Goal: Task Accomplishment & Management: Manage account settings

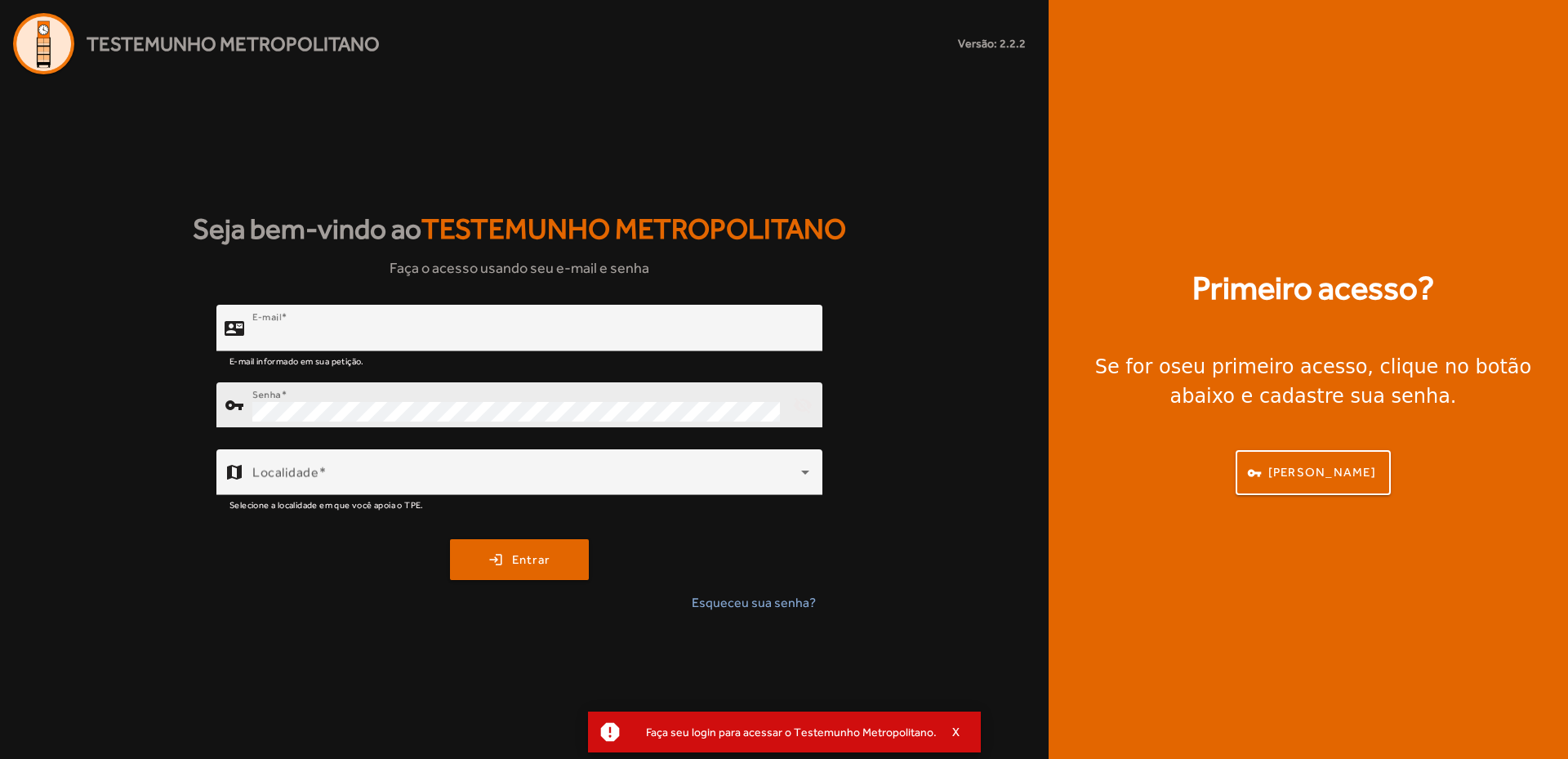
type input "**********"
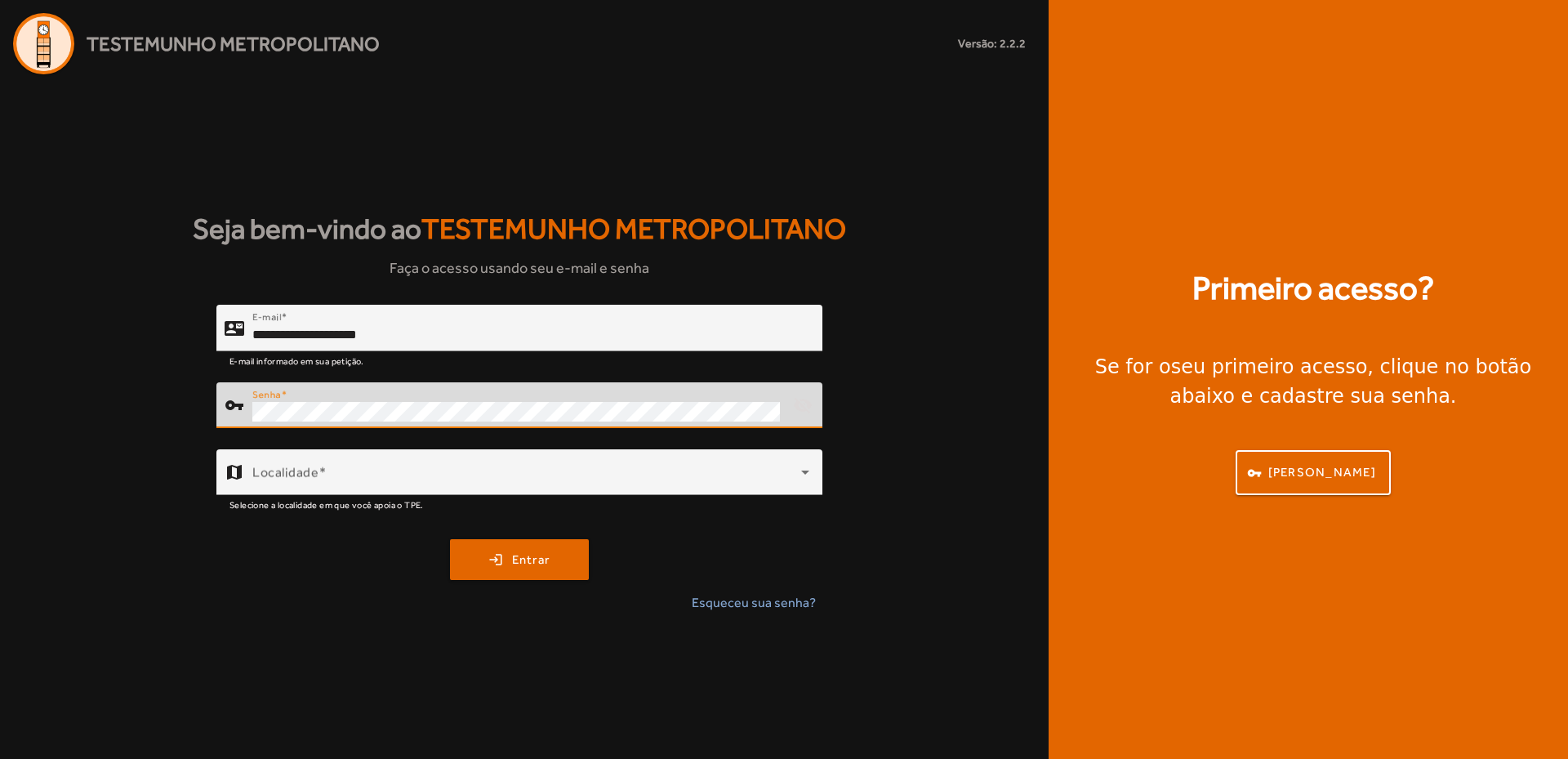
click at [219, 388] on div "vpn_key Senha visibility_off" at bounding box center [519, 405] width 606 height 46
click at [126, 410] on div "**********" at bounding box center [519, 465] width 1038 height 321
click at [516, 567] on span "Entrar" at bounding box center [531, 560] width 38 height 19
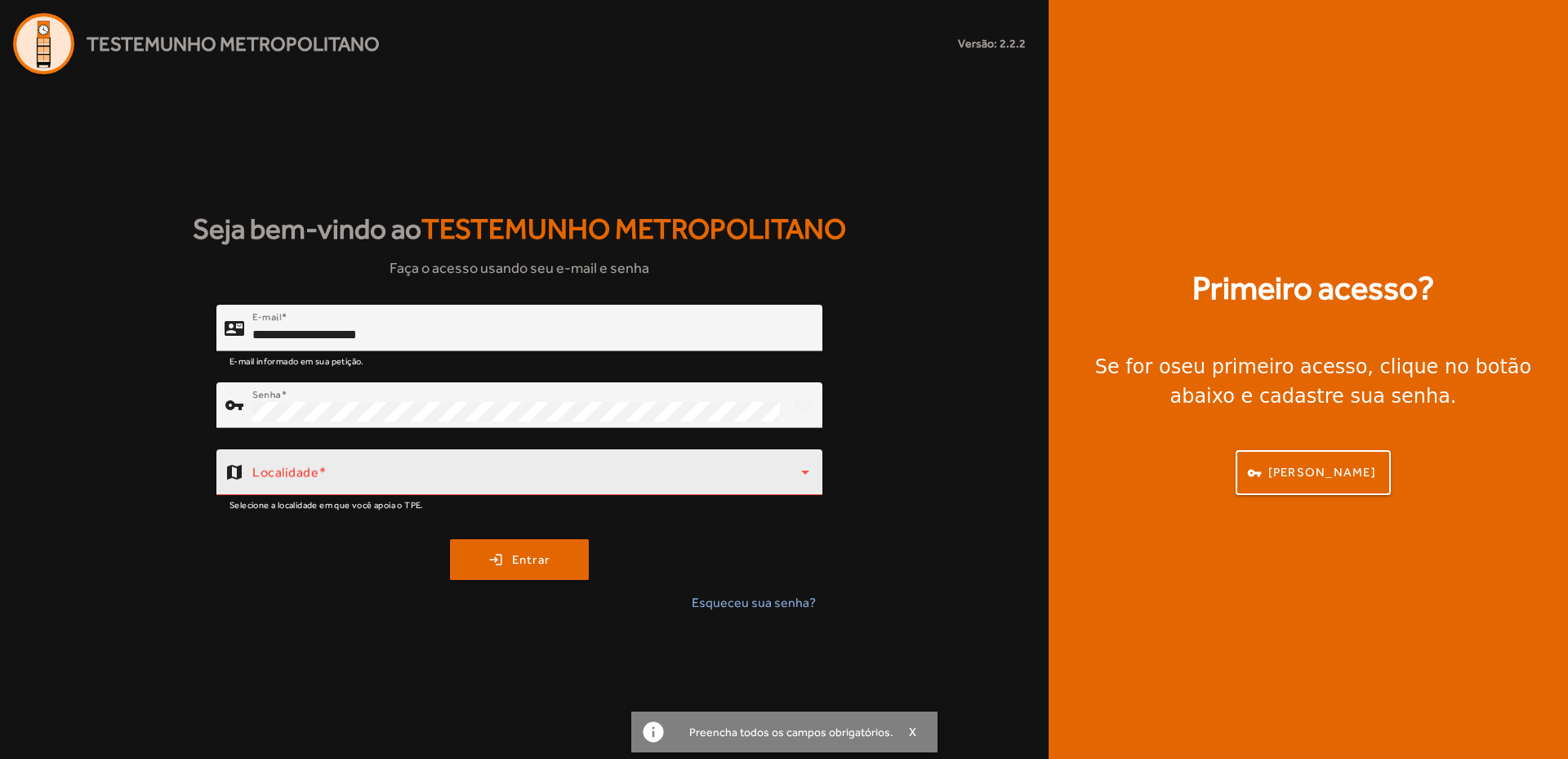
click at [348, 468] on div "Localidade" at bounding box center [531, 472] width 557 height 46
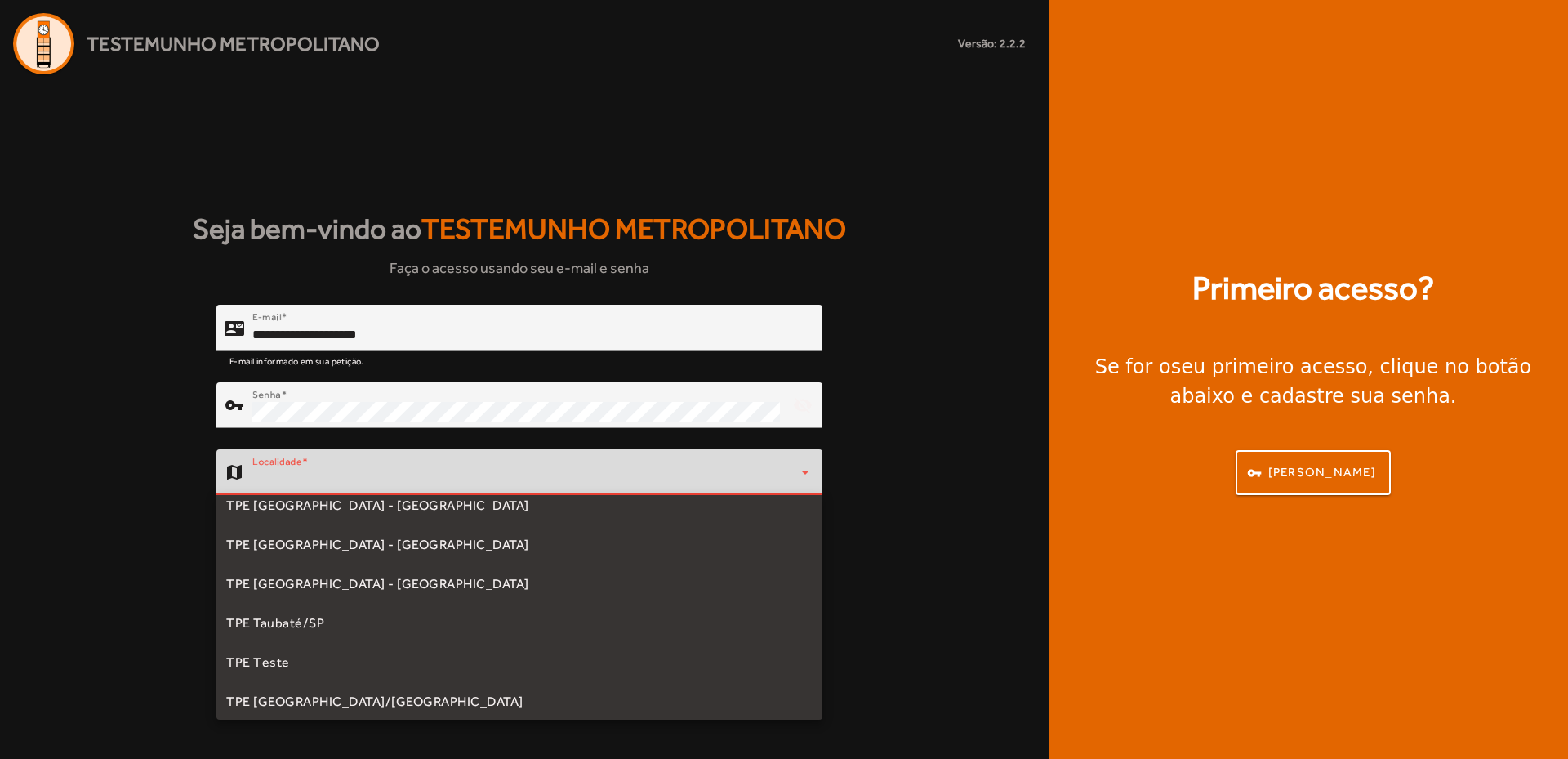
scroll to position [494, 0]
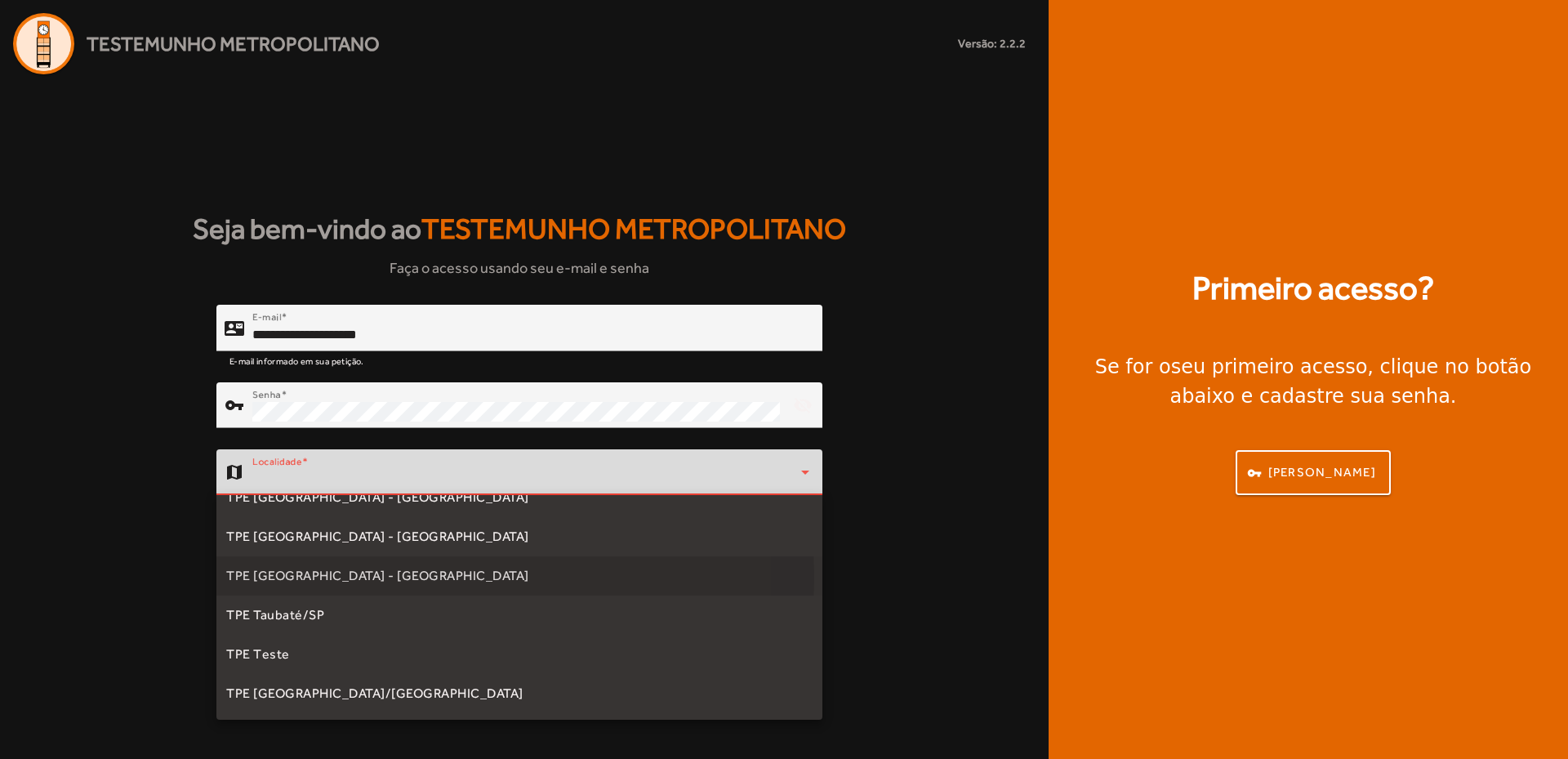
click at [273, 577] on span "TPE [GEOGRAPHIC_DATA] - [GEOGRAPHIC_DATA]" at bounding box center [378, 575] width 303 height 20
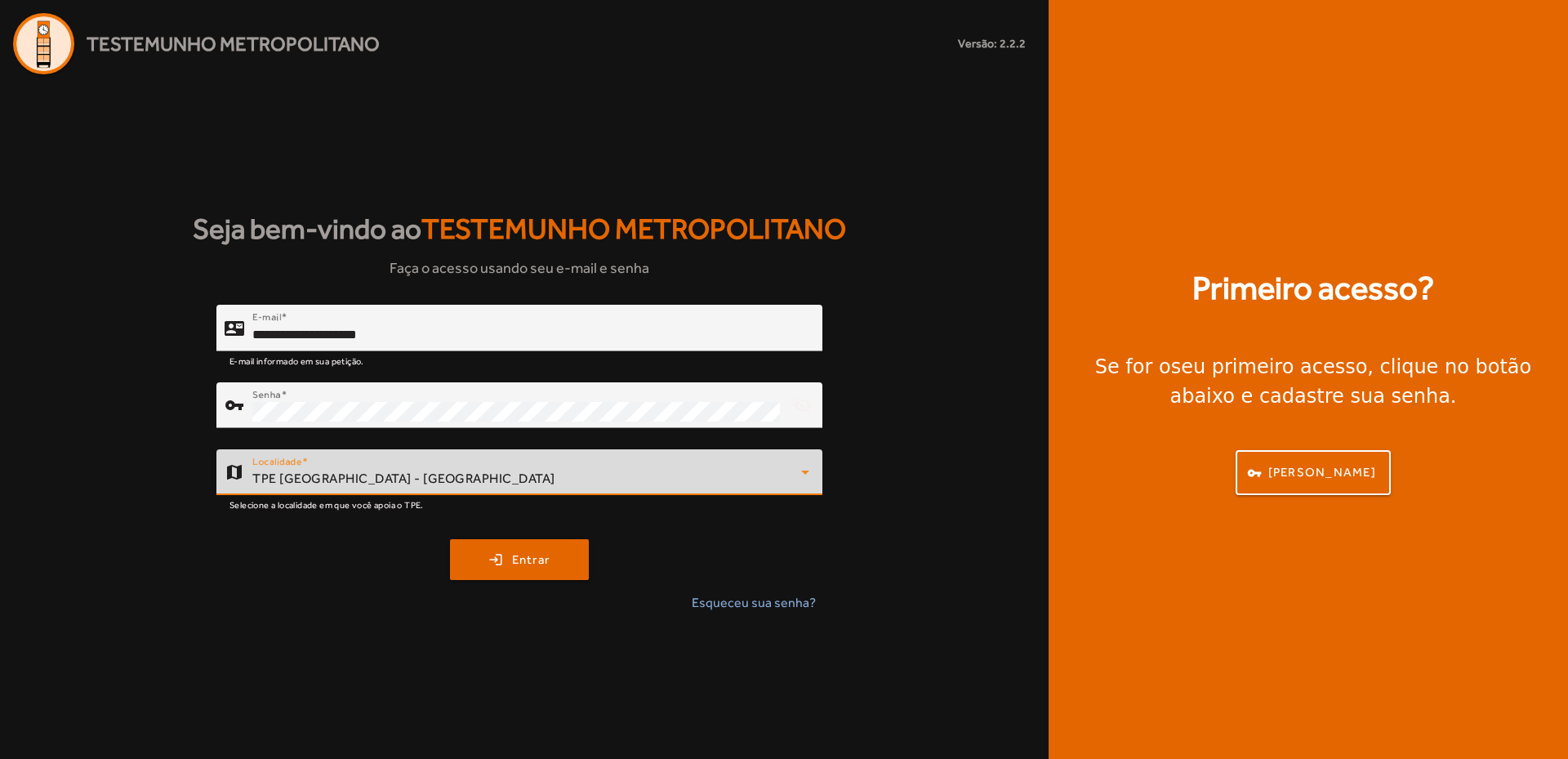
click at [801, 468] on icon at bounding box center [805, 472] width 20 height 20
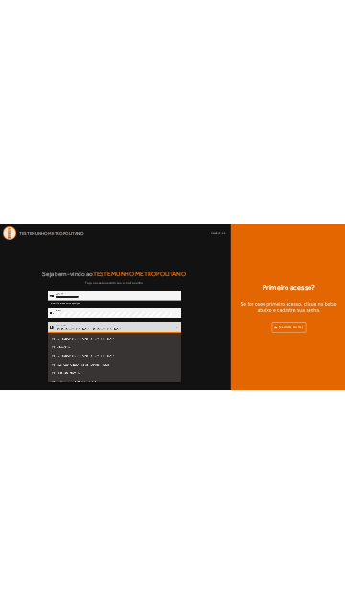
scroll to position [434, 0]
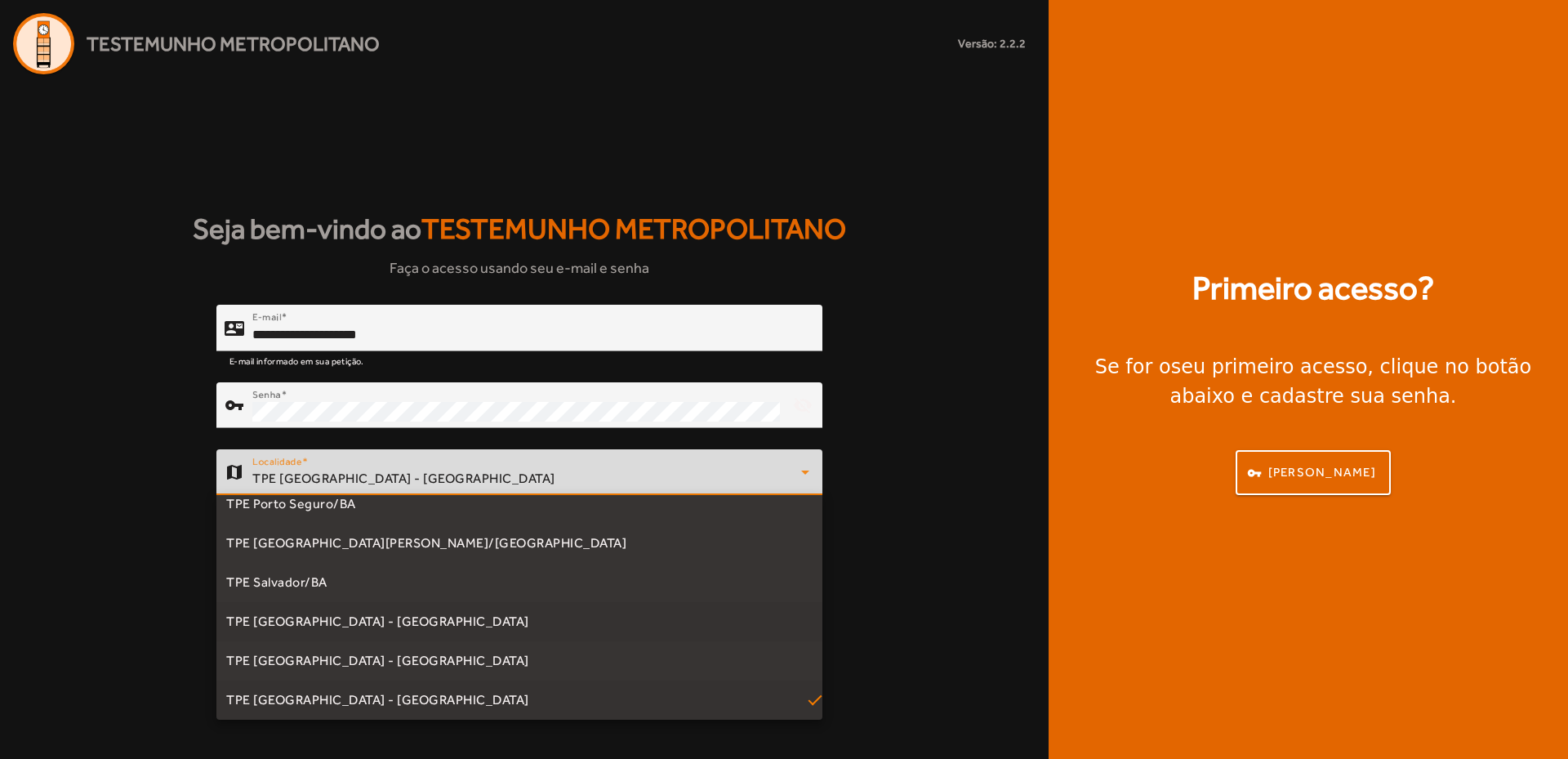
click at [307, 623] on span "TPE [GEOGRAPHIC_DATA] - [GEOGRAPHIC_DATA]" at bounding box center [378, 621] width 303 height 20
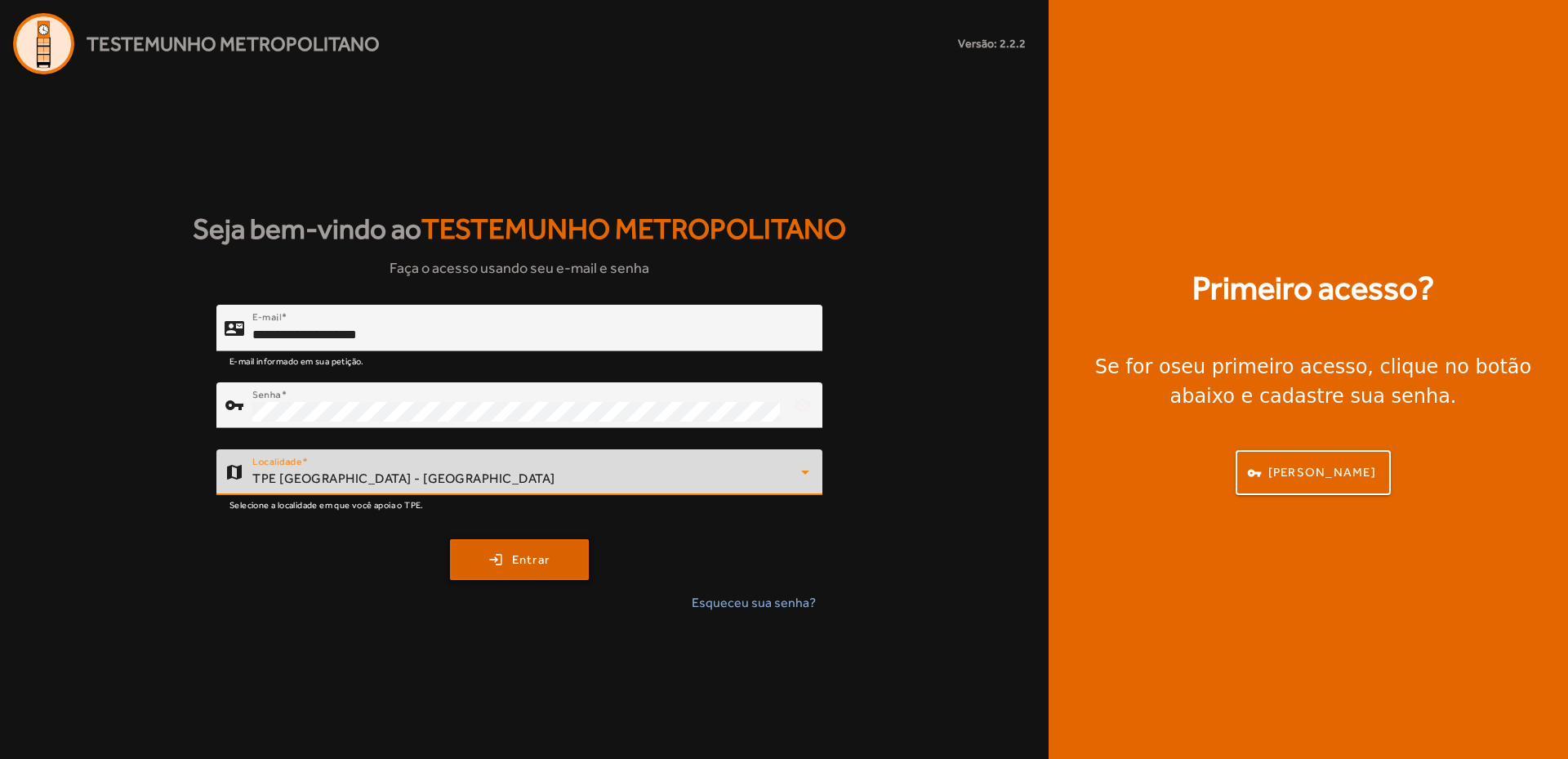
click at [532, 561] on span "Entrar" at bounding box center [531, 560] width 38 height 19
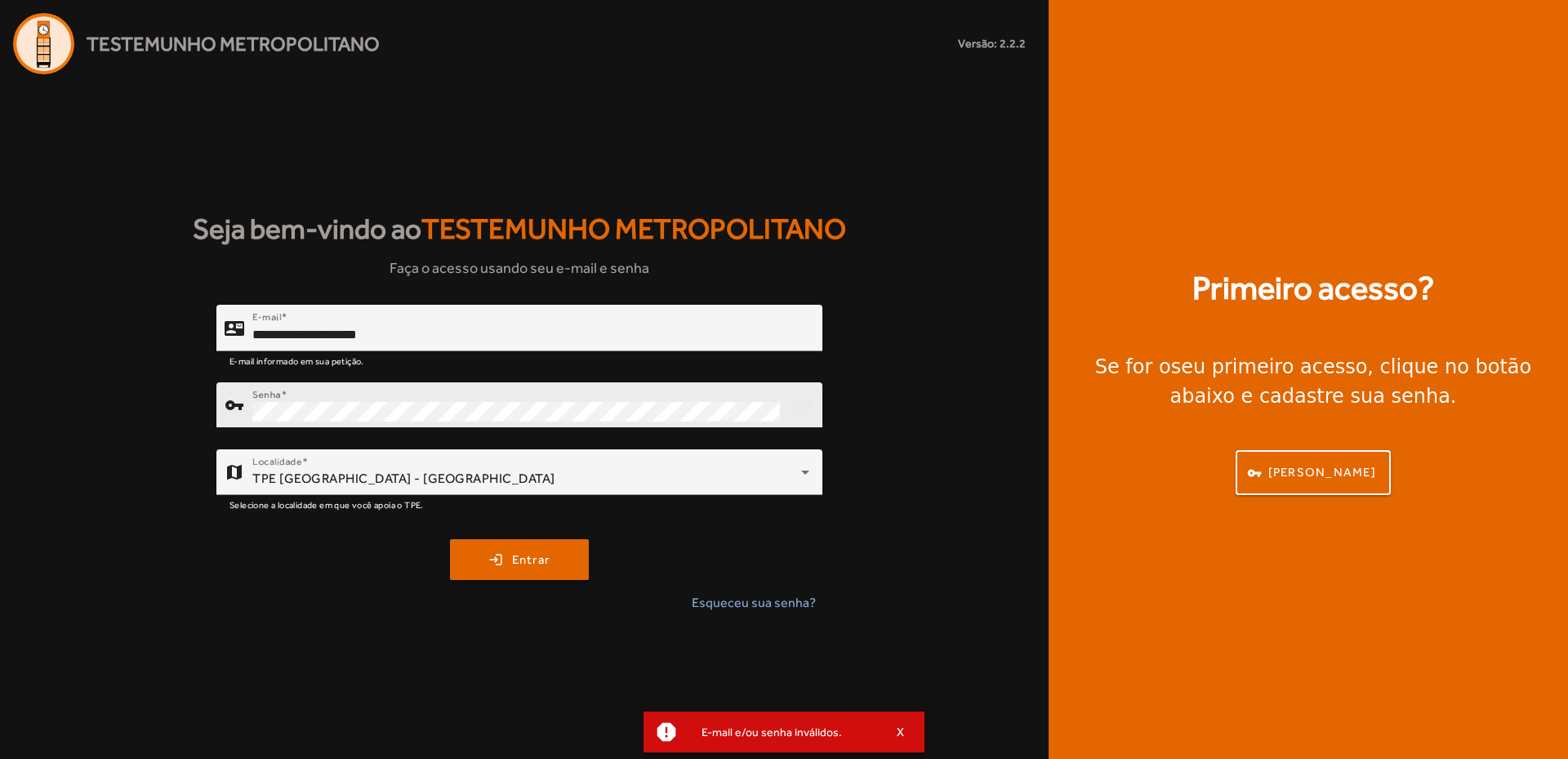
click at [411, 397] on div "Senha" at bounding box center [515, 405] width 527 height 46
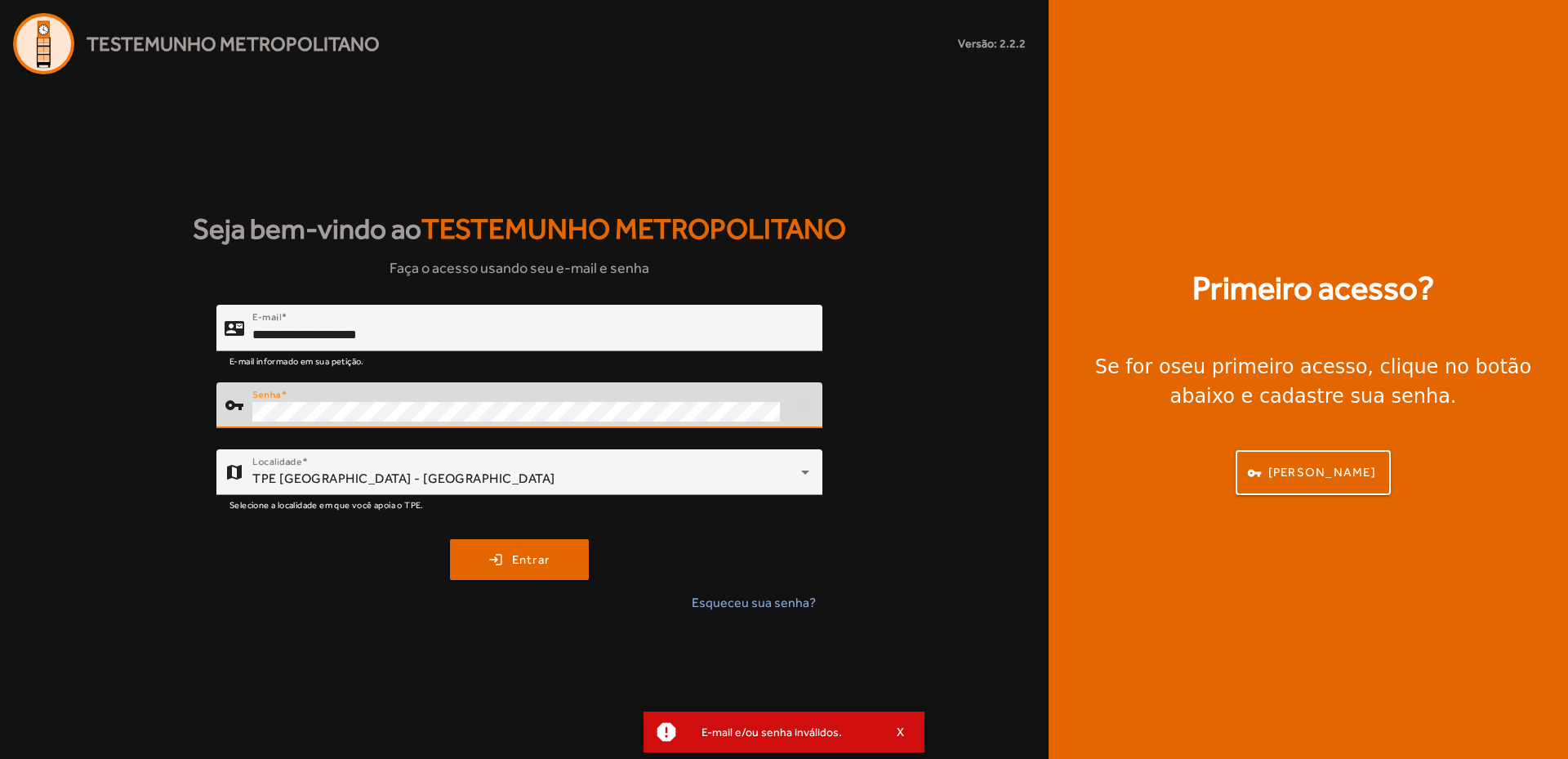
click at [135, 401] on div "**********" at bounding box center [519, 465] width 1038 height 321
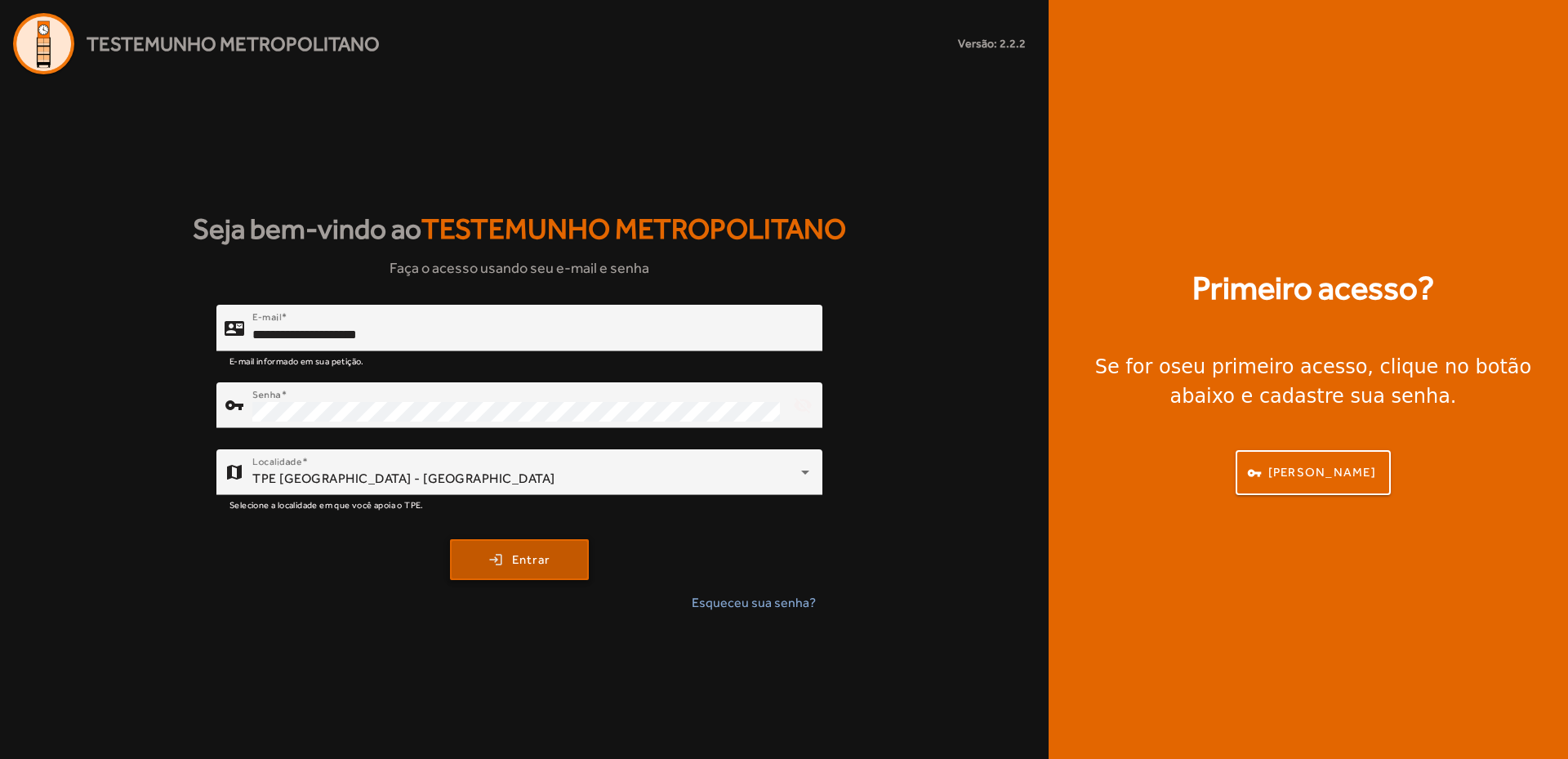
click at [514, 551] on span "Entrar" at bounding box center [531, 560] width 38 height 19
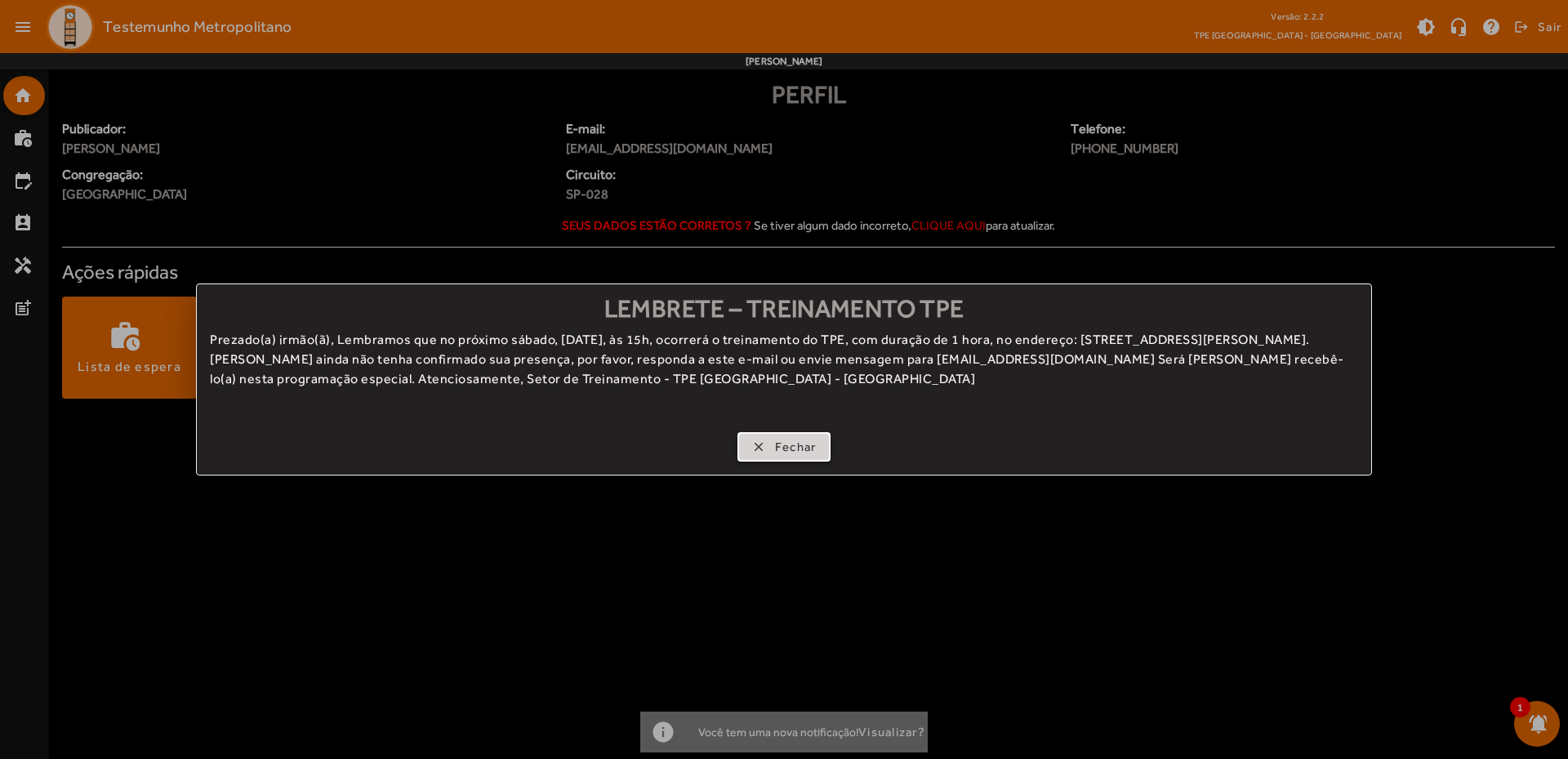
drag, startPoint x: 801, startPoint y: 449, endPoint x: 810, endPoint y: 452, distance: 9.5
click at [801, 448] on span "Fechar" at bounding box center [795, 447] width 42 height 19
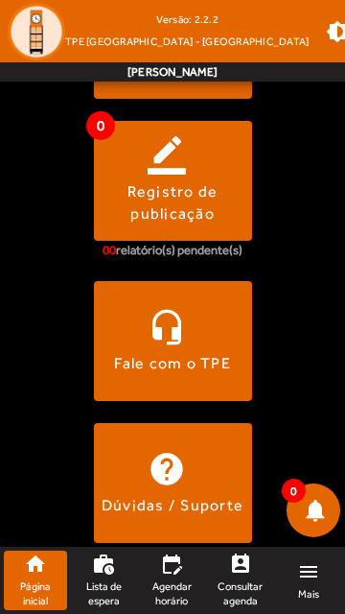
scroll to position [859, 0]
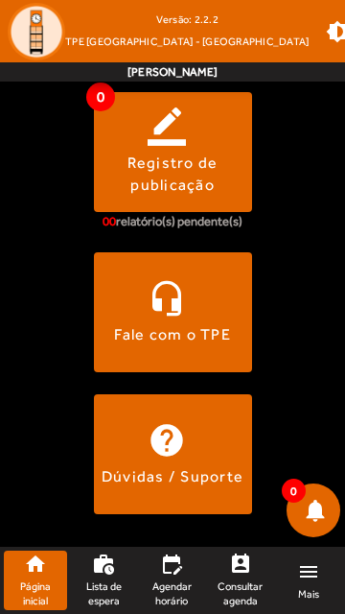
click at [114, 570] on mat-icon "work_history" at bounding box center [103, 563] width 23 height 23
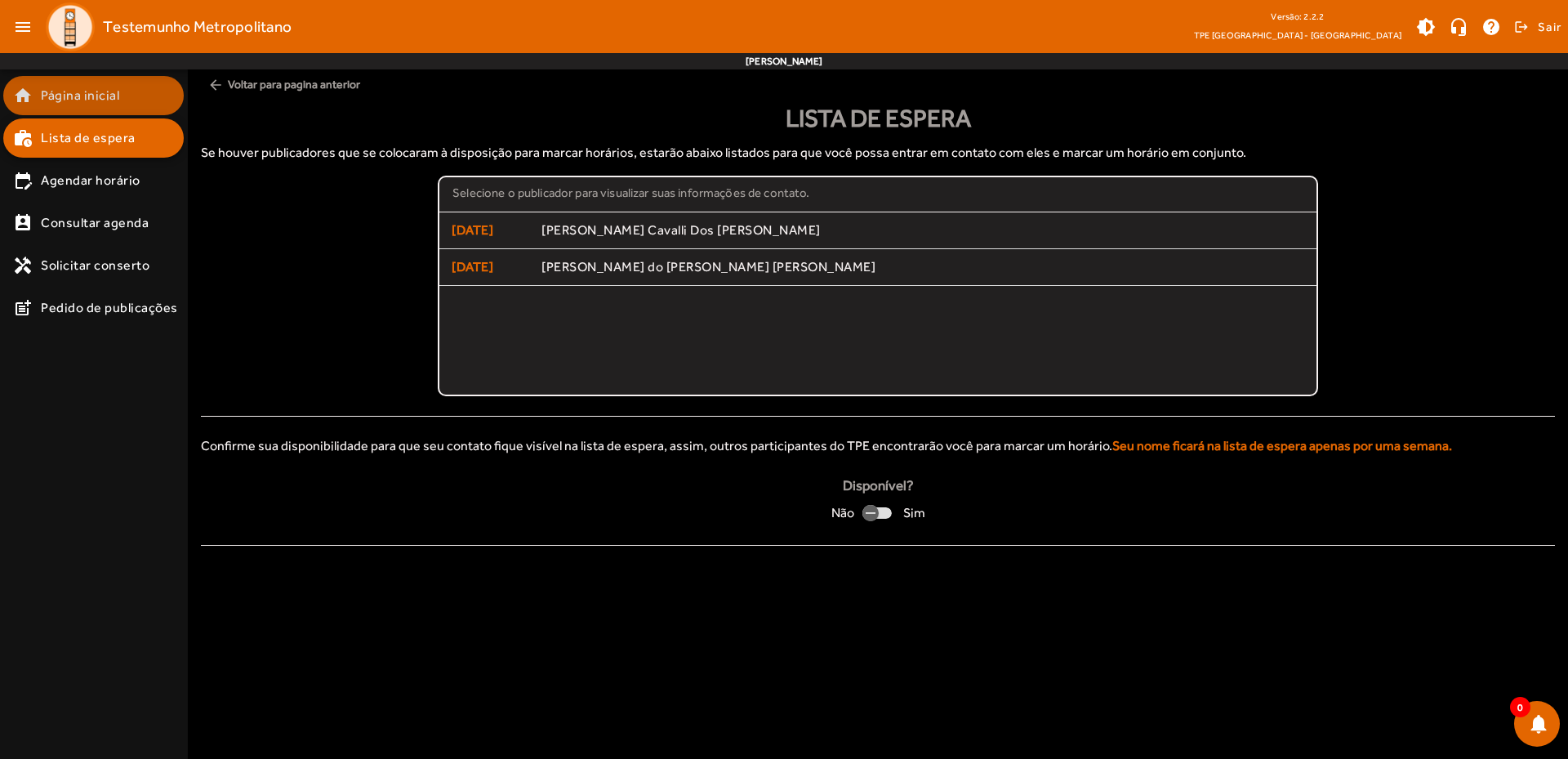
click at [78, 92] on span "Página inicial" at bounding box center [80, 95] width 78 height 20
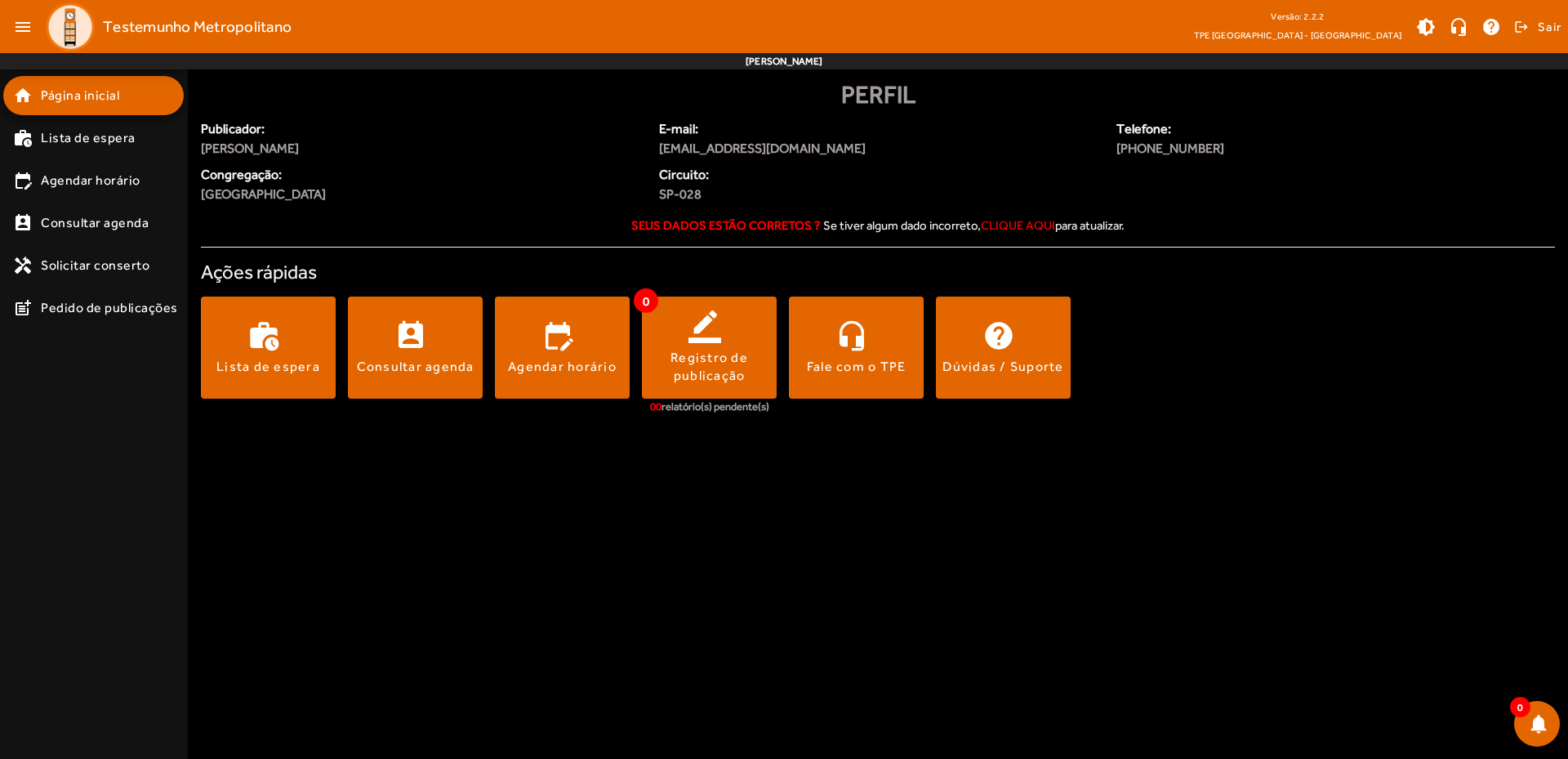
click at [733, 545] on body "menu Testemunho Metropolitano Versão: 2.2.2 TPE [GEOGRAPHIC_DATA] - Centro brig…" at bounding box center [784, 379] width 1568 height 759
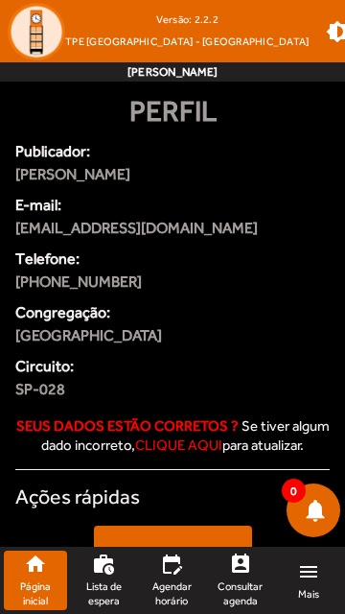
click at [26, 589] on span "Página inicial" at bounding box center [36, 593] width 48 height 28
click at [40, 29] on img at bounding box center [37, 32] width 58 height 58
click at [314, 33] on span at bounding box center [337, 32] width 46 height 46
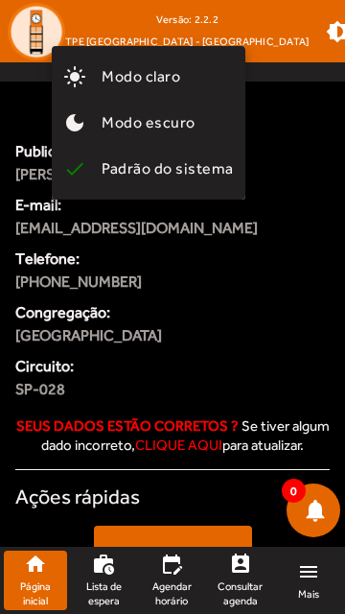
click at [191, 81] on button "light_mode Modo claro" at bounding box center [149, 77] width 194 height 46
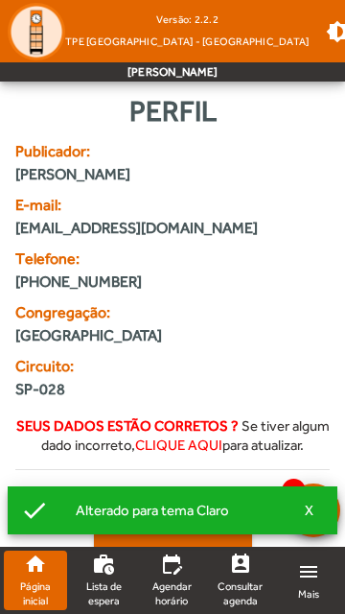
click at [92, 579] on span "Lista de espera" at bounding box center [104, 593] width 48 height 28
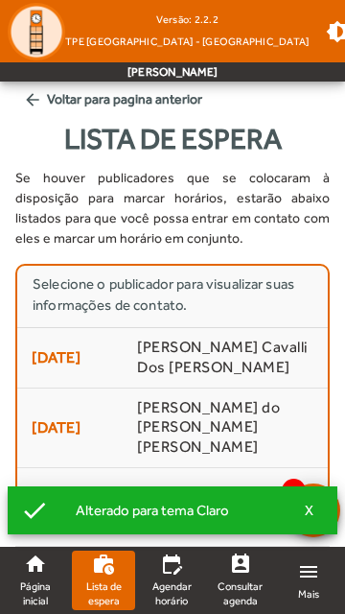
click at [163, 578] on link "edit_calendar Agendar horário" at bounding box center [171, 579] width 63 height 59
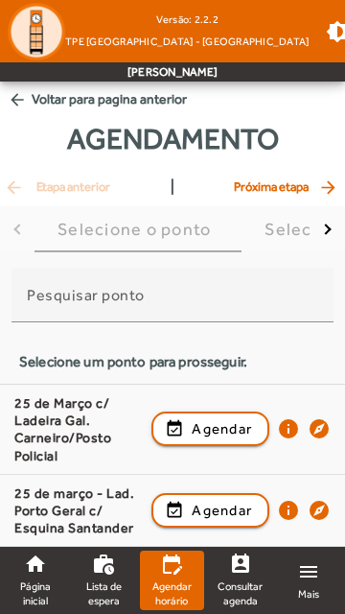
click at [236, 571] on mat-icon "perm_contact_calendar" at bounding box center [240, 563] width 23 height 23
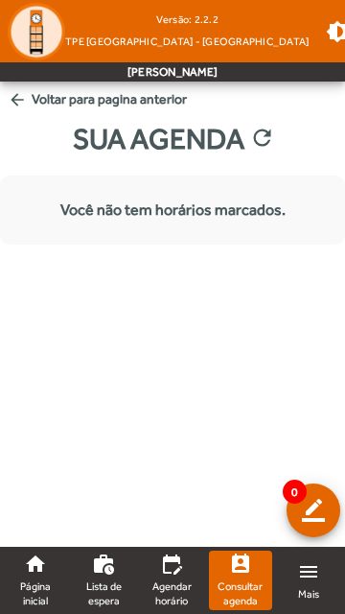
click at [19, 98] on mat-icon "arrow_back" at bounding box center [17, 99] width 19 height 19
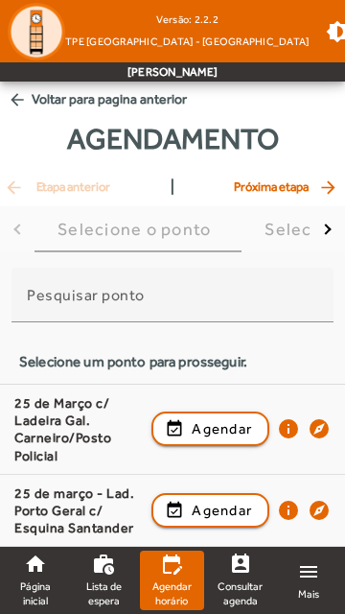
click at [37, 579] on span "Página inicial" at bounding box center [36, 593] width 48 height 28
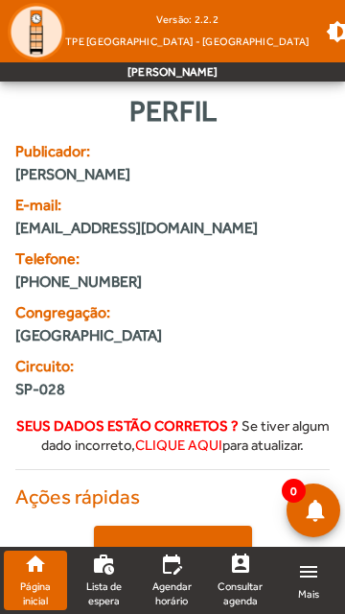
click at [31, 577] on link "home Página inicial" at bounding box center [35, 579] width 63 height 59
